Goal: Find specific page/section: Find specific page/section

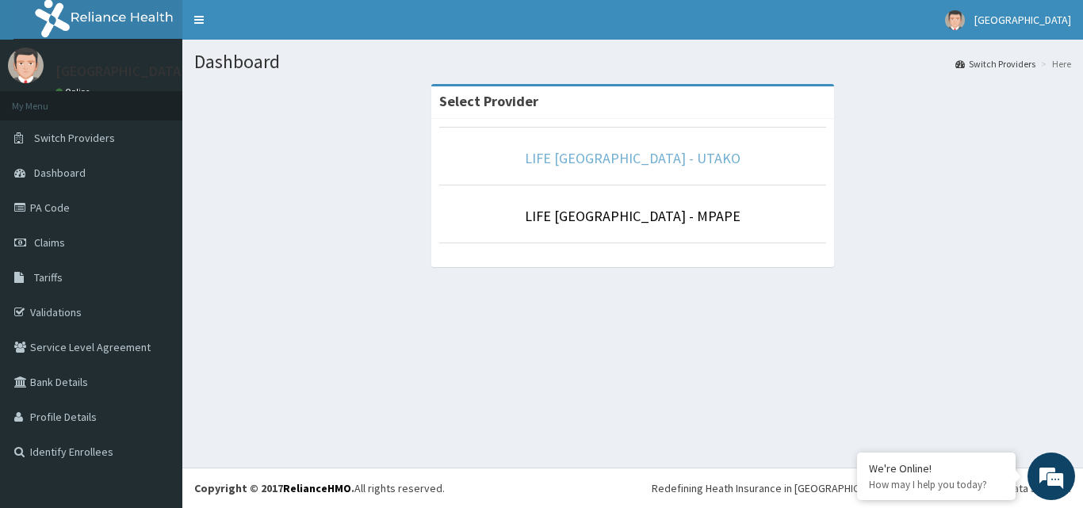
click at [710, 154] on link "LIFE [GEOGRAPHIC_DATA] - UTAKO" at bounding box center [633, 158] width 216 height 18
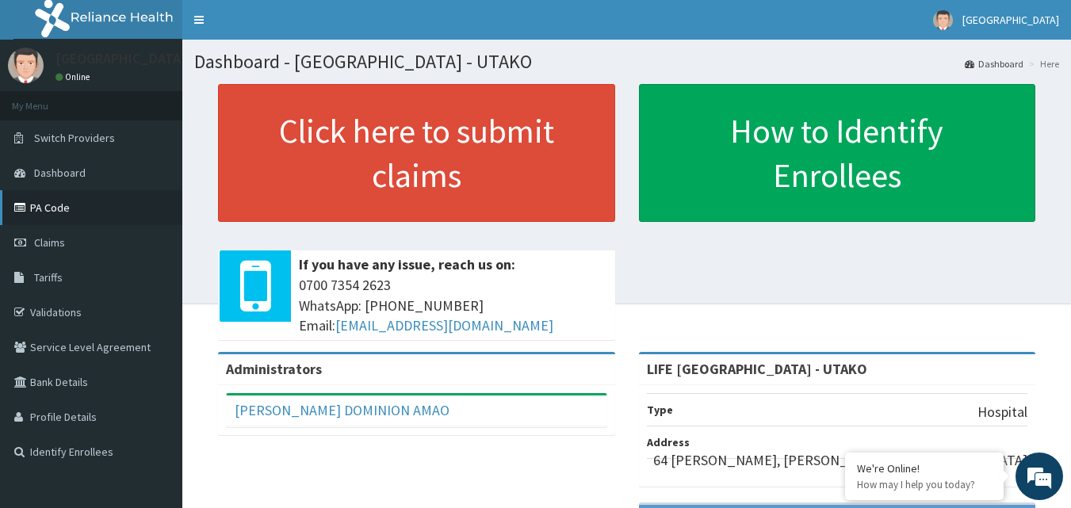
click at [120, 205] on link "PA Code" at bounding box center [91, 207] width 182 height 35
